Goal: Navigation & Orientation: Find specific page/section

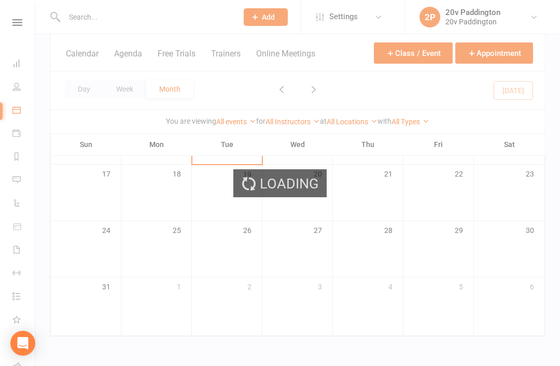
scroll to position [234, 0]
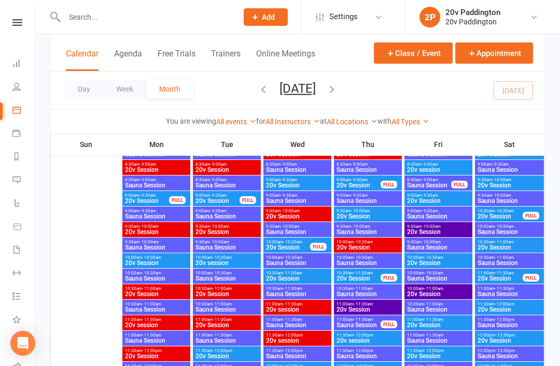
click at [142, 51] on button "Agenda" at bounding box center [128, 60] width 28 height 22
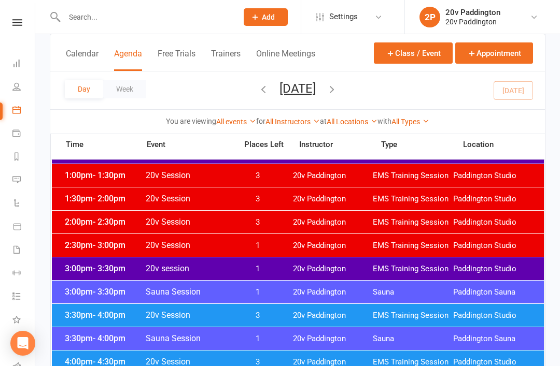
scroll to position [698, 0]
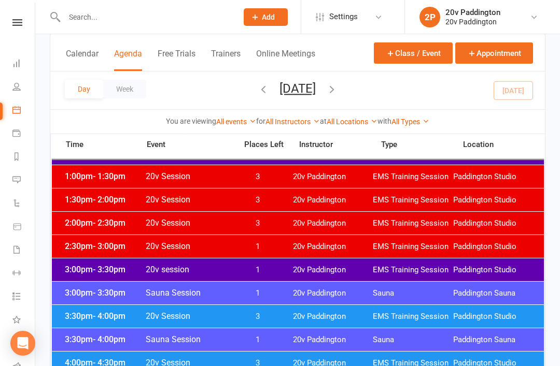
click at [330, 105] on div "Day Week Tuesday, Aug 12, 2025 August 2025 Sun Mon Tue Wed Thu Fri Sat 27 28 29…" at bounding box center [297, 91] width 494 height 38
click at [316, 88] on button "[DATE]" at bounding box center [297, 88] width 36 height 15
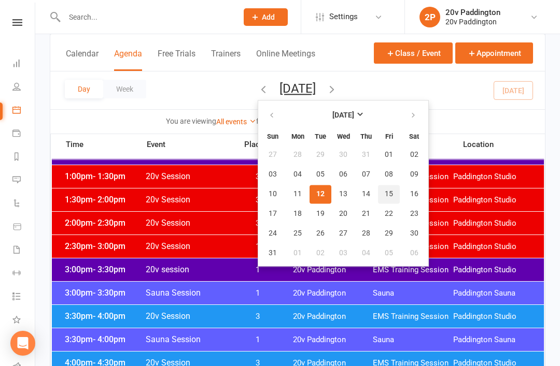
click at [384, 197] on span "15" at bounding box center [388, 194] width 8 height 8
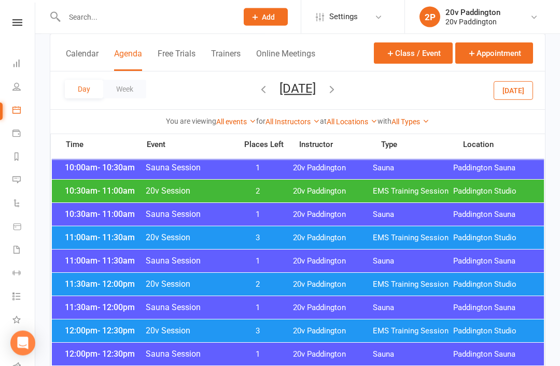
click at [348, 188] on span "20v Paddington" at bounding box center [333, 192] width 80 height 10
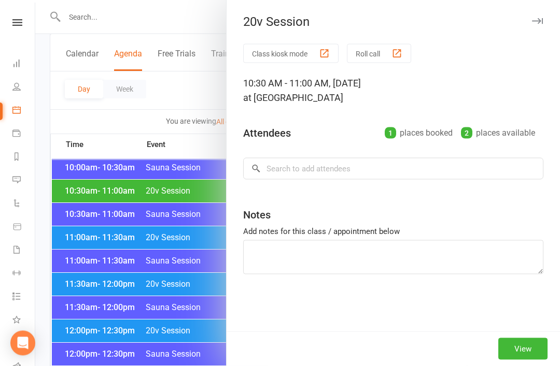
scroll to position [464, 0]
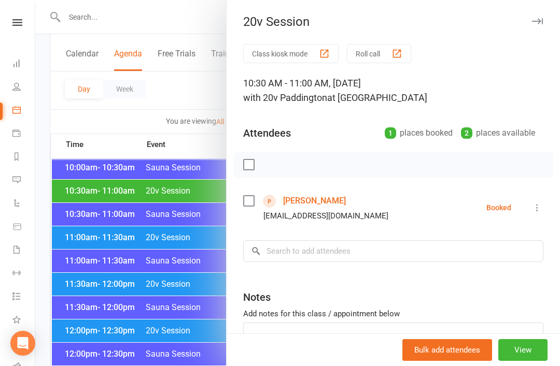
click at [169, 271] on div at bounding box center [297, 183] width 524 height 366
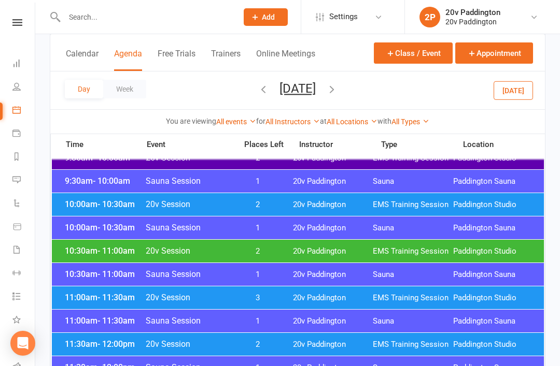
scroll to position [403, 0]
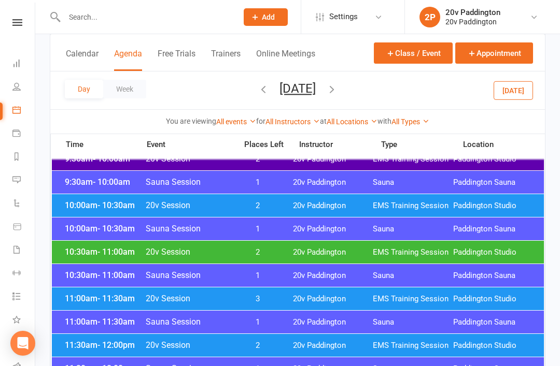
click at [516, 85] on button "[DATE]" at bounding box center [512, 90] width 39 height 19
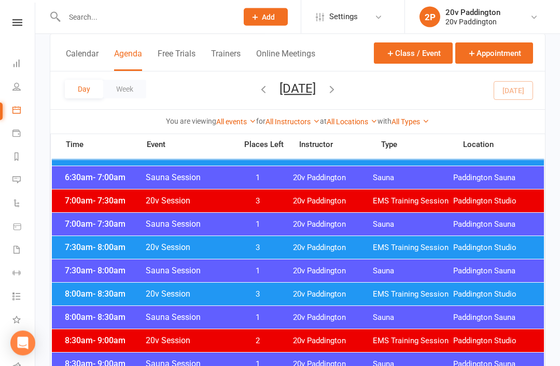
scroll to position [0, 0]
